Goal: Task Accomplishment & Management: Use online tool/utility

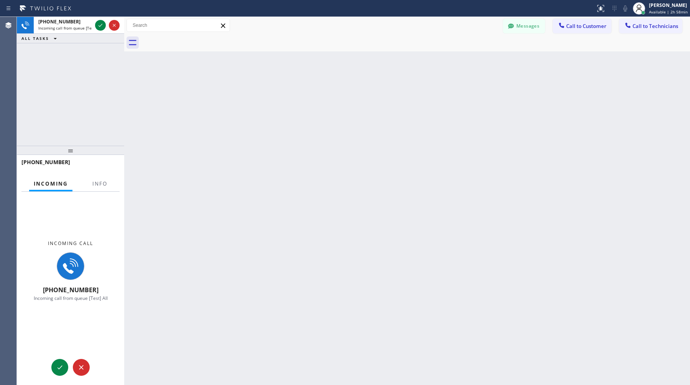
click at [106, 190] on div at bounding box center [100, 191] width 24 height 2
click at [105, 187] on button "Info" at bounding box center [100, 183] width 24 height 15
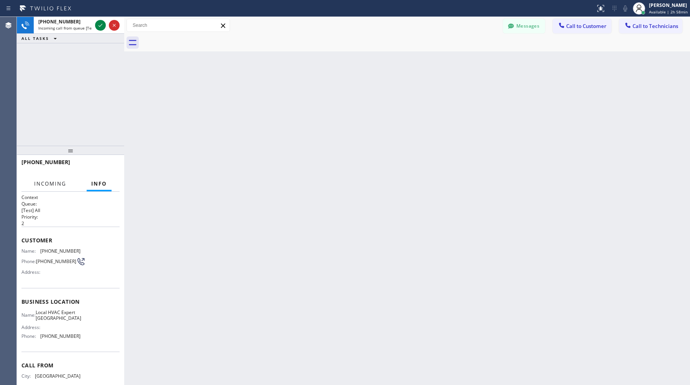
click at [47, 189] on button "Incoming" at bounding box center [50, 183] width 41 height 15
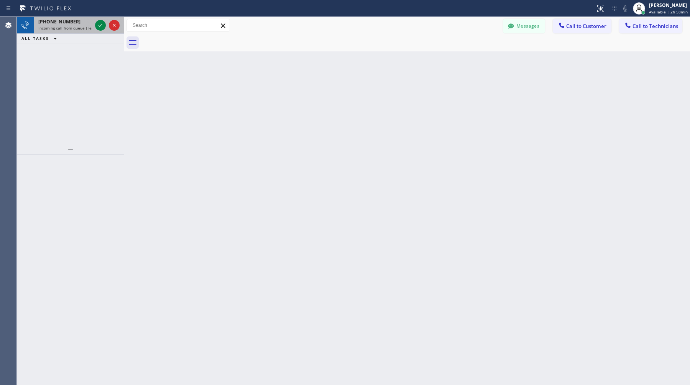
click at [61, 17] on div "[PHONE_NUMBER] Incoming call from queue [Test] All" at bounding box center [64, 25] width 60 height 17
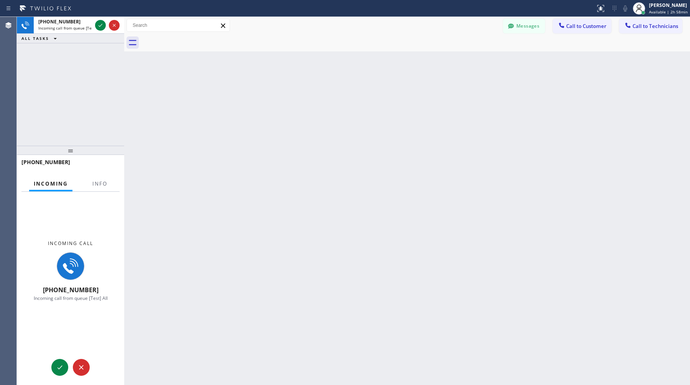
click at [86, 186] on div "Incoming Info" at bounding box center [70, 183] width 98 height 15
click at [94, 179] on button "Info" at bounding box center [100, 183] width 24 height 15
